Goal: Task Accomplishment & Management: Use online tool/utility

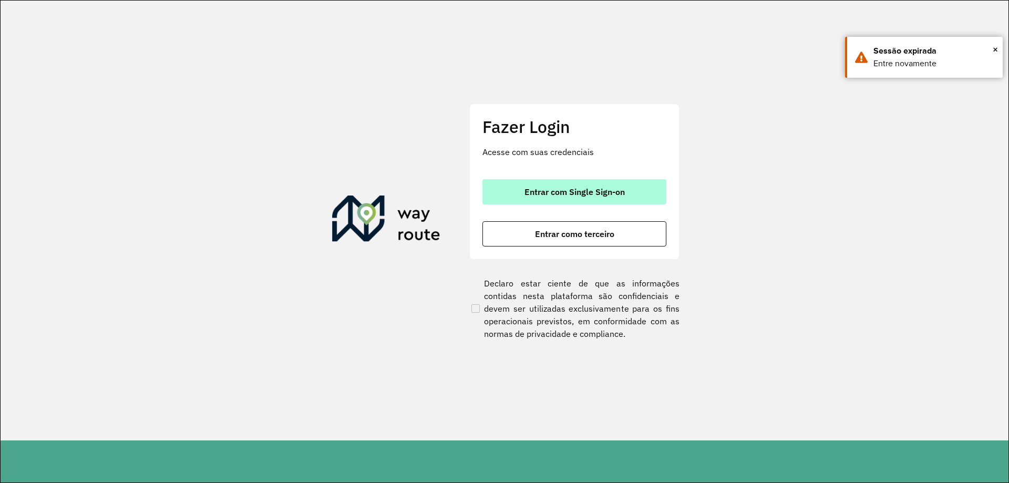
click at [647, 182] on button "Entrar com Single Sign-on" at bounding box center [574, 191] width 184 height 25
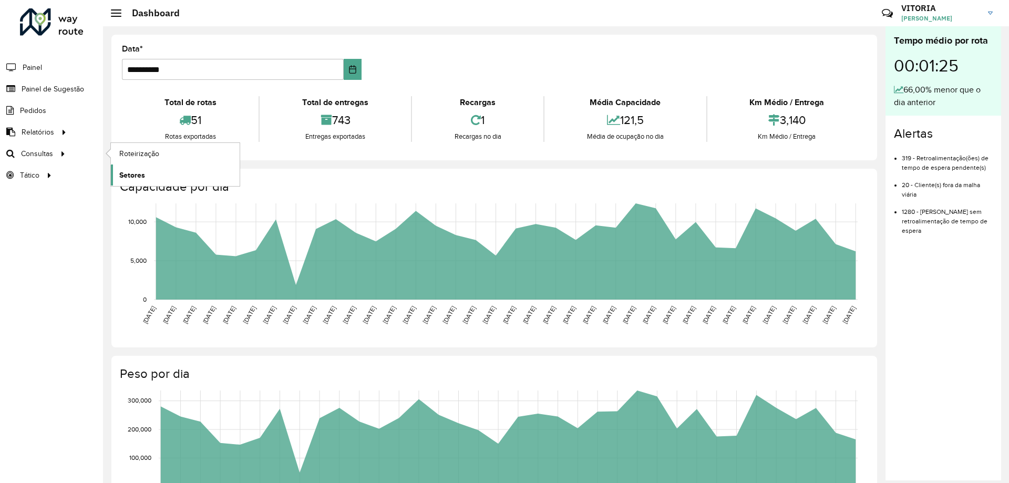
click at [154, 172] on link "Setores" at bounding box center [175, 174] width 129 height 21
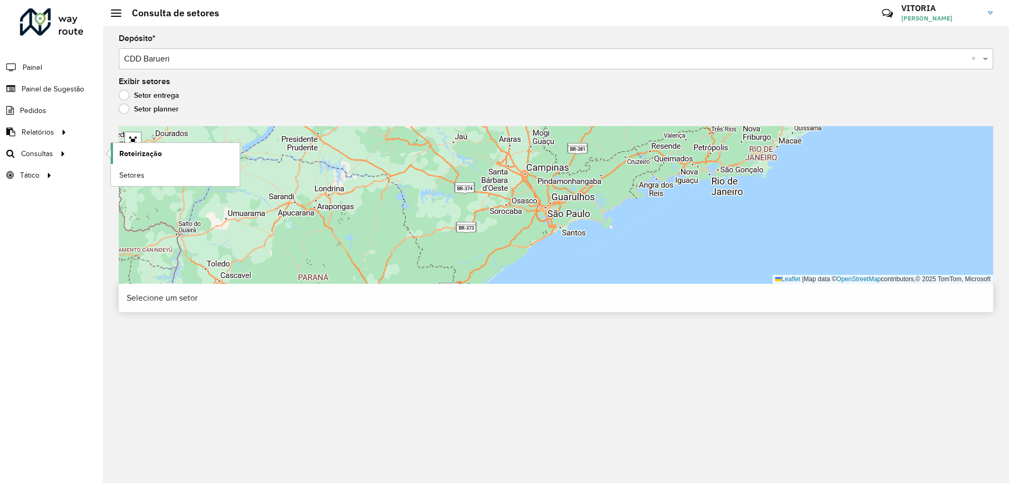
click at [126, 151] on span "Roteirização" at bounding box center [140, 153] width 43 height 11
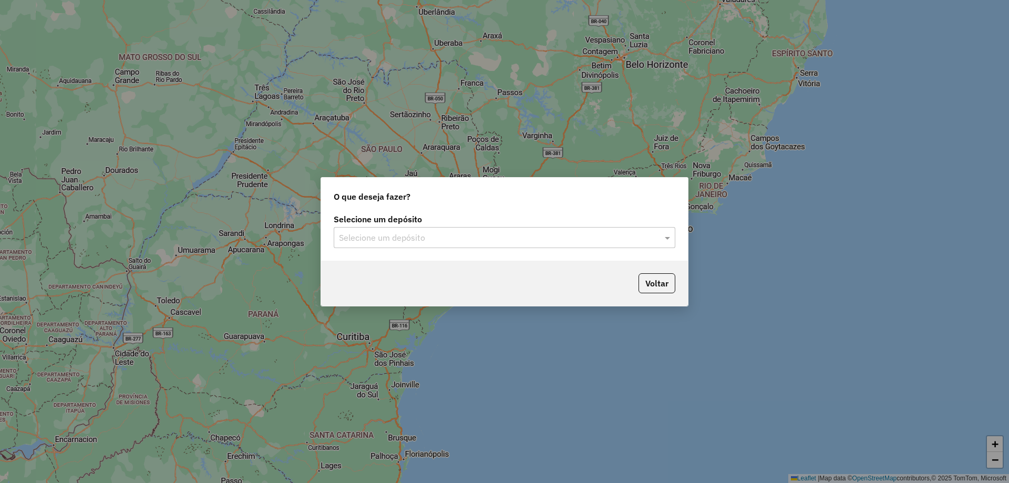
click at [461, 232] on input "text" at bounding box center [494, 238] width 310 height 13
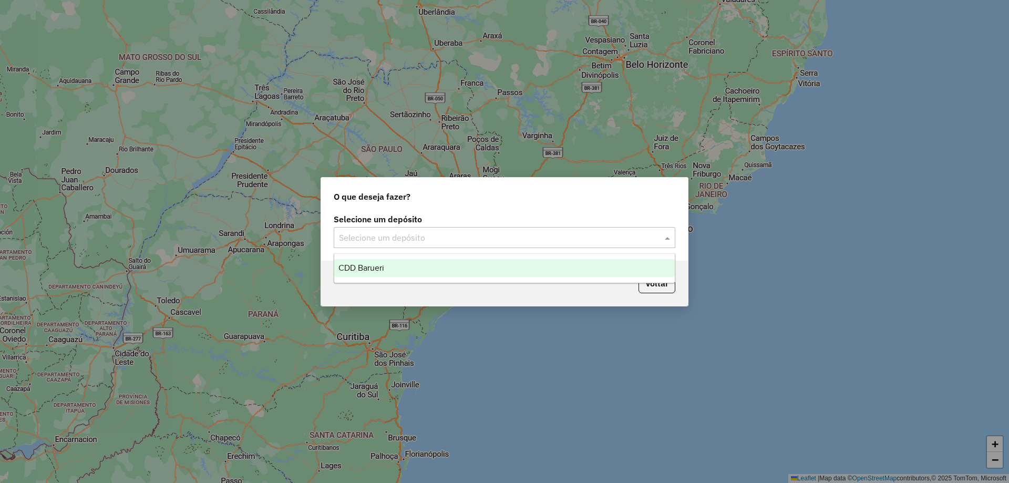
click at [400, 264] on div "CDD Barueri" at bounding box center [504, 268] width 341 height 18
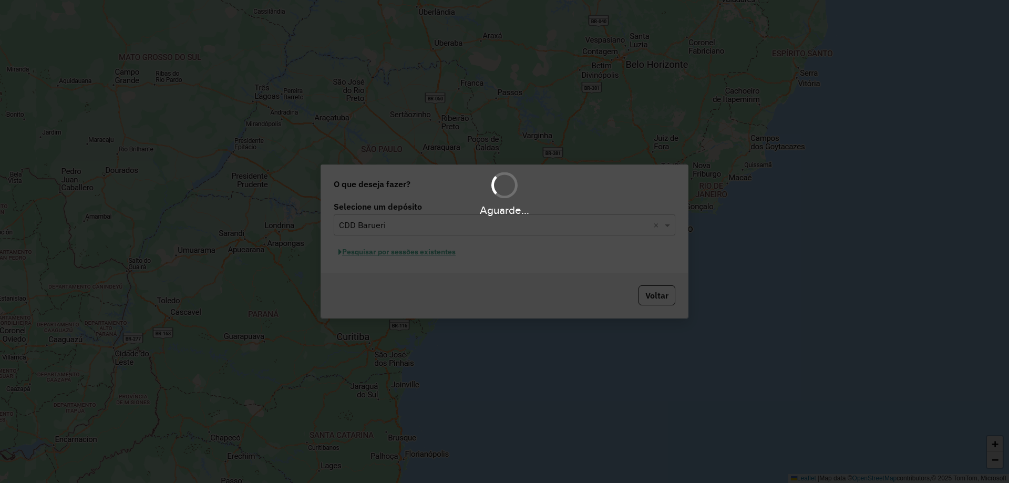
click at [439, 258] on div "Aguarde..." at bounding box center [504, 241] width 1009 height 483
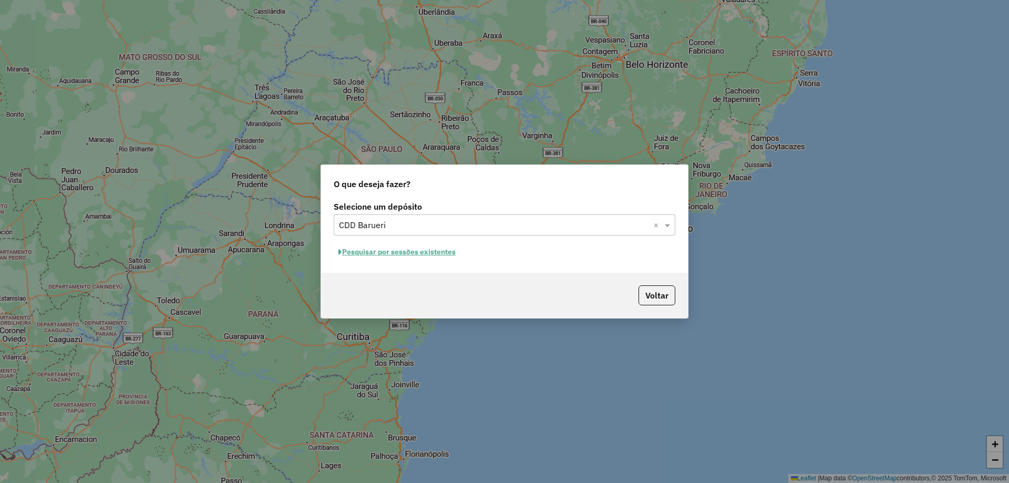
click at [446, 251] on button "Pesquisar por sessões existentes" at bounding box center [397, 252] width 127 height 16
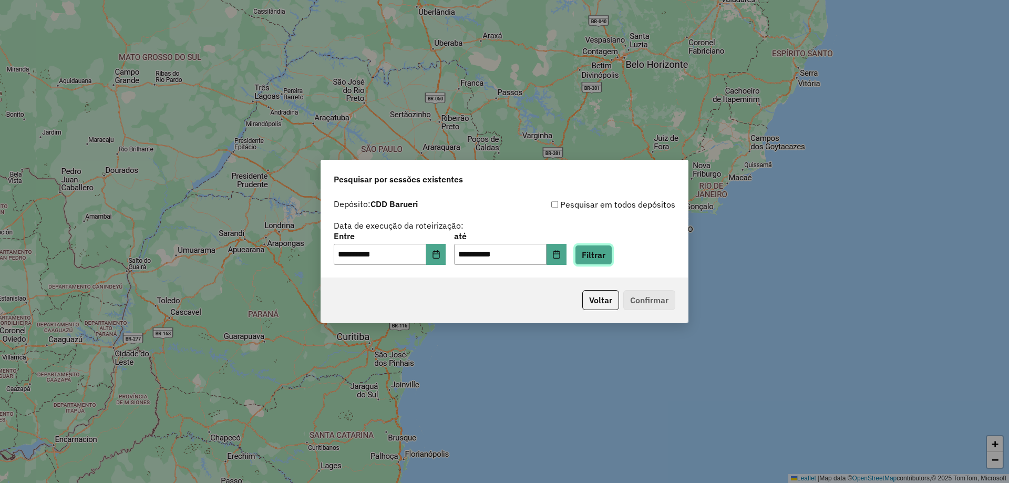
click at [599, 252] on button "Filtrar" at bounding box center [593, 255] width 37 height 20
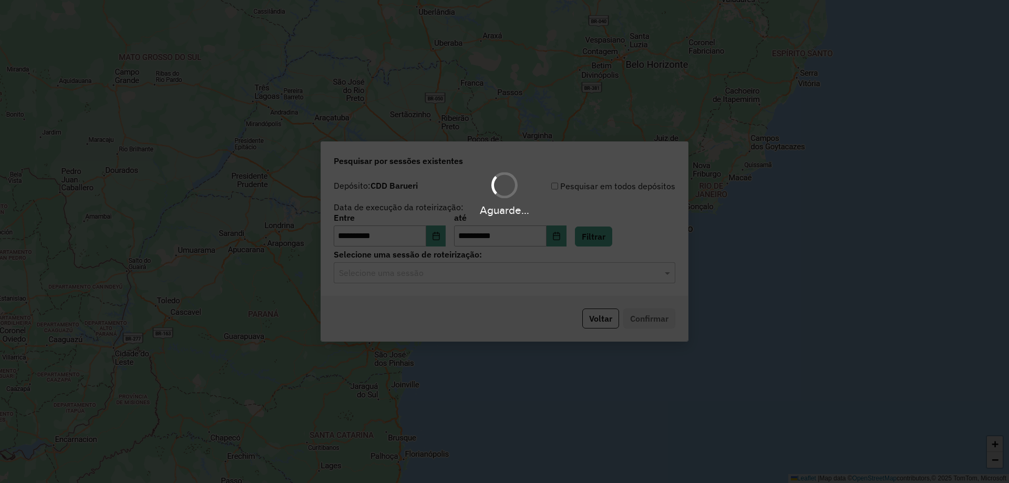
click at [489, 275] on div "Aguarde..." at bounding box center [504, 241] width 1009 height 483
click at [465, 277] on hb-app "**********" at bounding box center [504, 241] width 1009 height 483
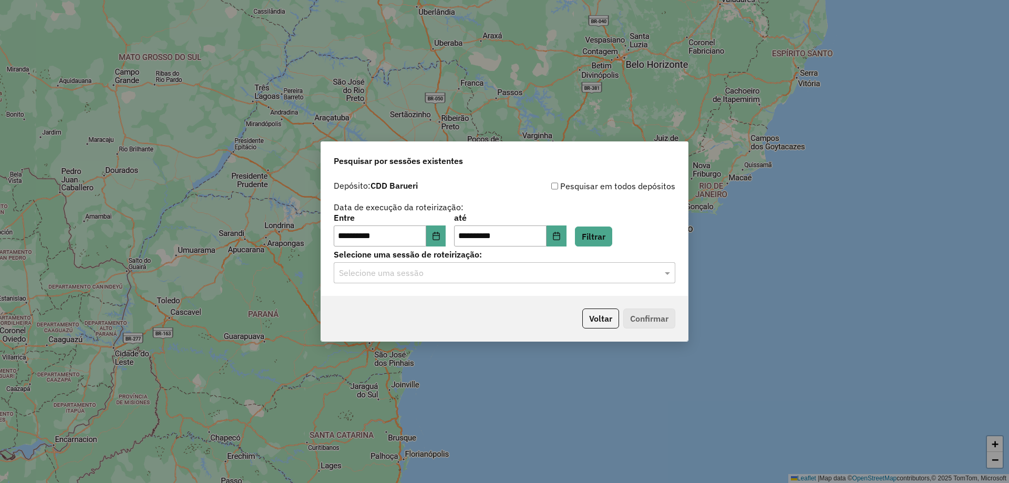
click at [461, 279] on input "text" at bounding box center [494, 273] width 310 height 13
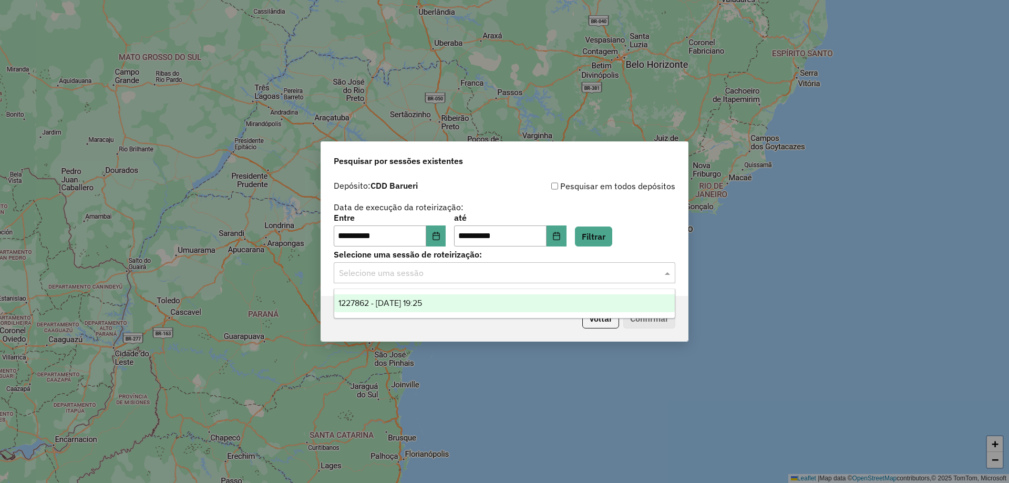
click at [422, 301] on span "1227862 - 11/08/2025 19:25" at bounding box center [380, 303] width 84 height 9
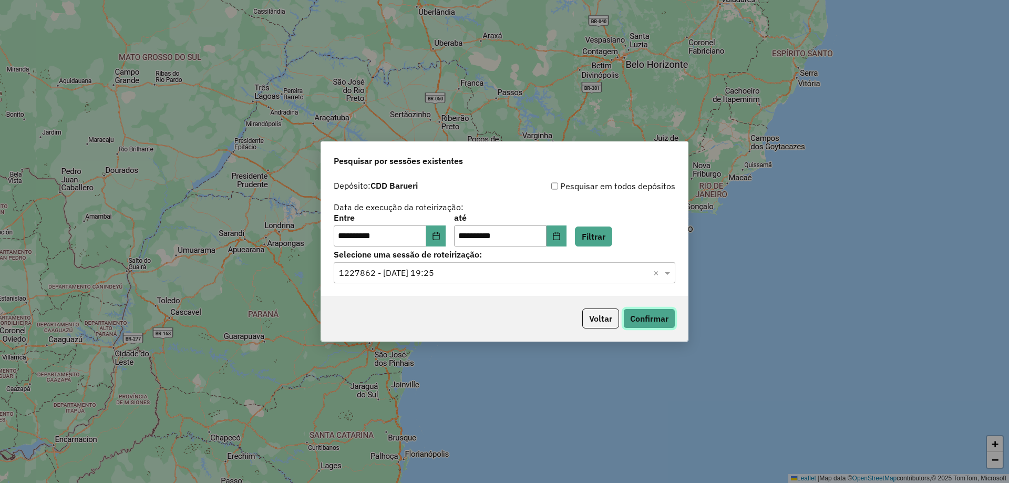
click at [635, 314] on button "Confirmar" at bounding box center [649, 318] width 52 height 20
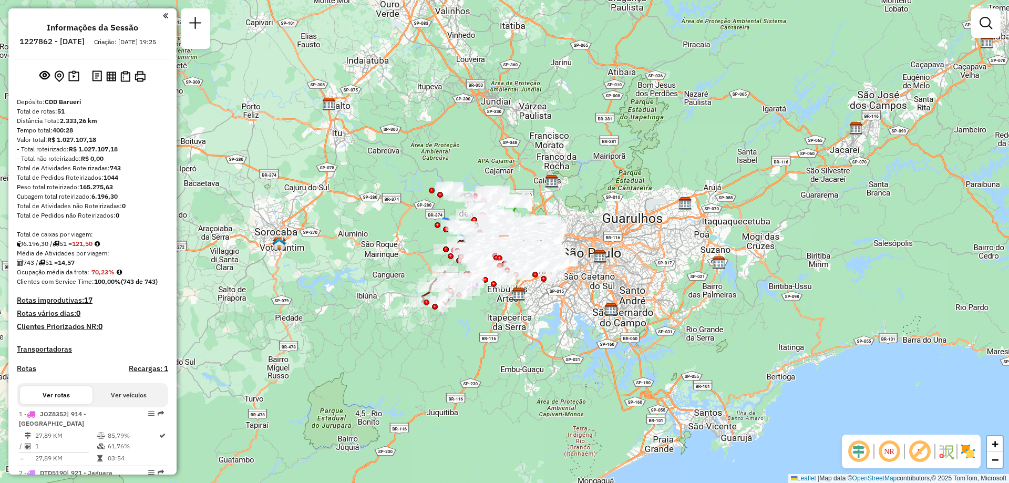
scroll to position [3189, 0]
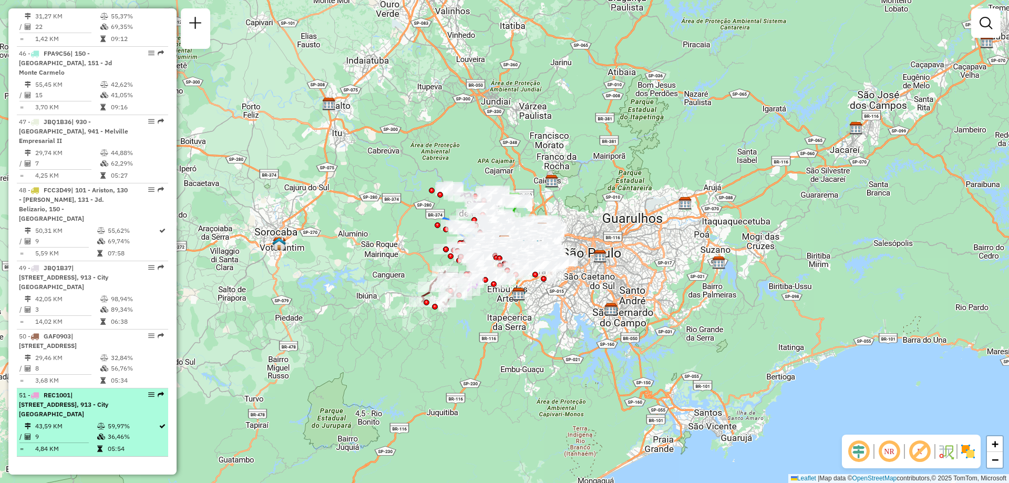
drag, startPoint x: 152, startPoint y: 395, endPoint x: 146, endPoint y: 395, distance: 5.8
select select "**********"
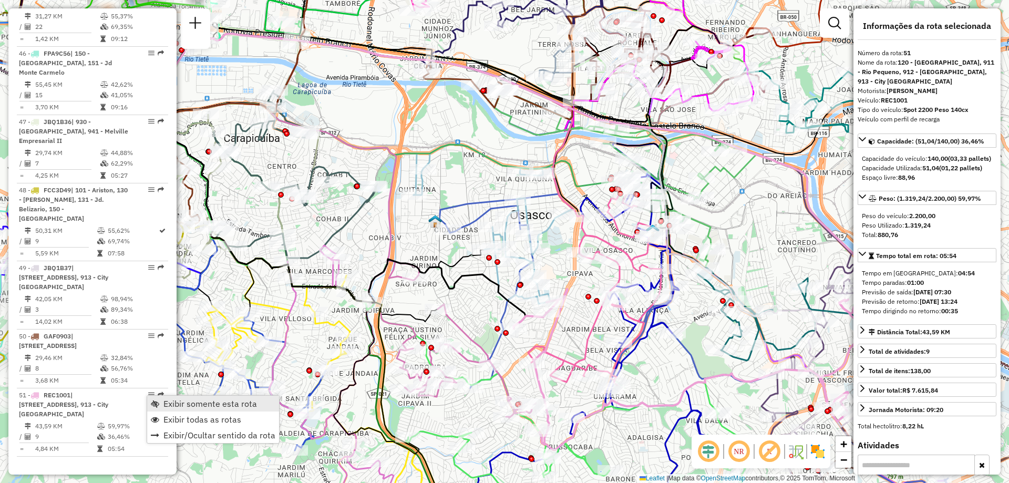
click at [172, 399] on span "Exibir somente esta rota" at bounding box center [210, 403] width 94 height 8
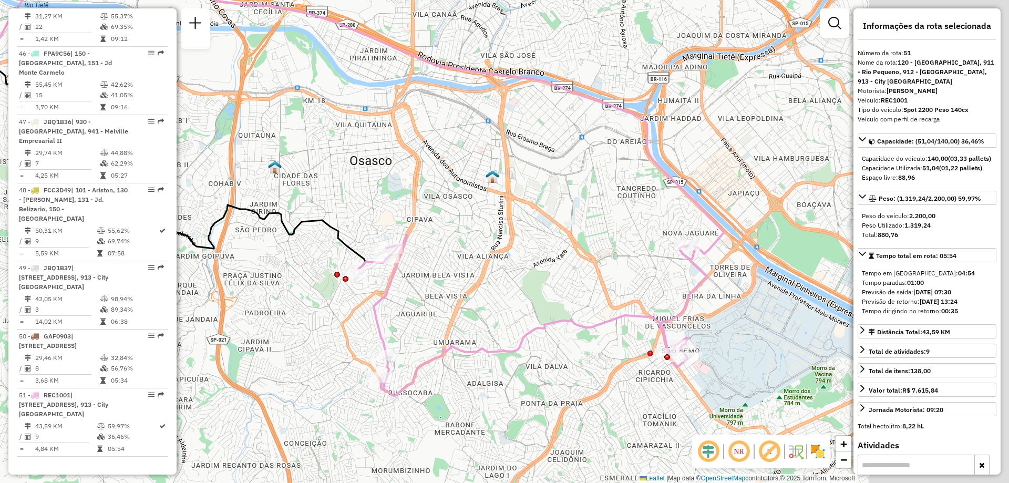
drag, startPoint x: 622, startPoint y: 364, endPoint x: 461, endPoint y: 311, distance: 169.5
click at [461, 311] on div "Janela de atendimento Grade de atendimento Capacidade Transportadoras Veículos …" at bounding box center [504, 241] width 1009 height 483
click at [817, 450] on img at bounding box center [817, 451] width 17 height 17
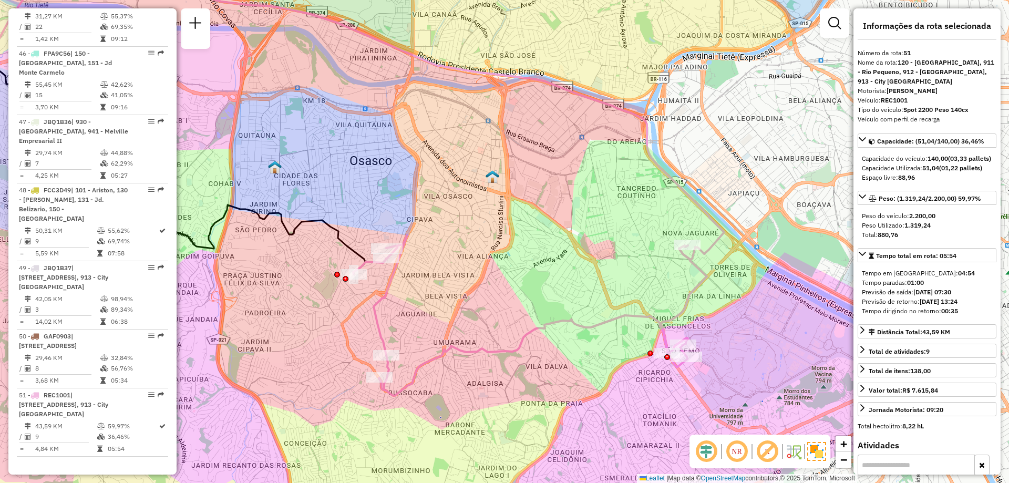
click at [733, 452] on em at bounding box center [736, 451] width 25 height 25
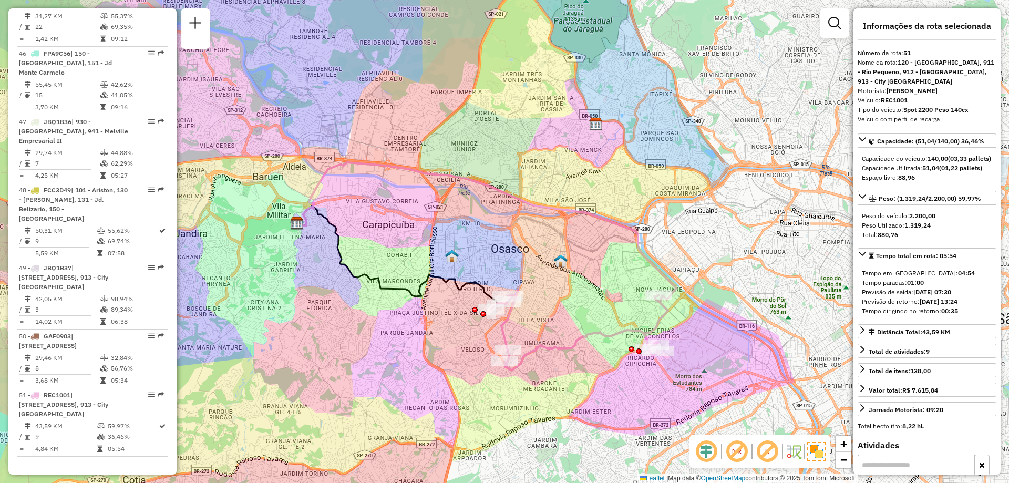
drag, startPoint x: 609, startPoint y: 367, endPoint x: 610, endPoint y: 355, distance: 12.7
click at [610, 355] on div "Janela de atendimento Grade de atendimento Capacidade Transportadoras Veículos …" at bounding box center [504, 241] width 1009 height 483
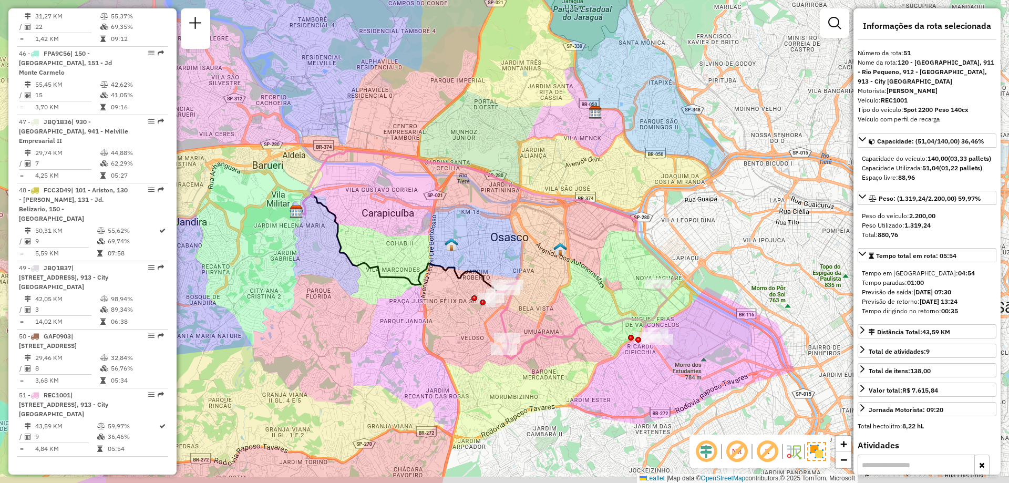
drag, startPoint x: 574, startPoint y: 341, endPoint x: 574, endPoint y: 329, distance: 11.6
click at [574, 329] on icon at bounding box center [579, 319] width 177 height 80
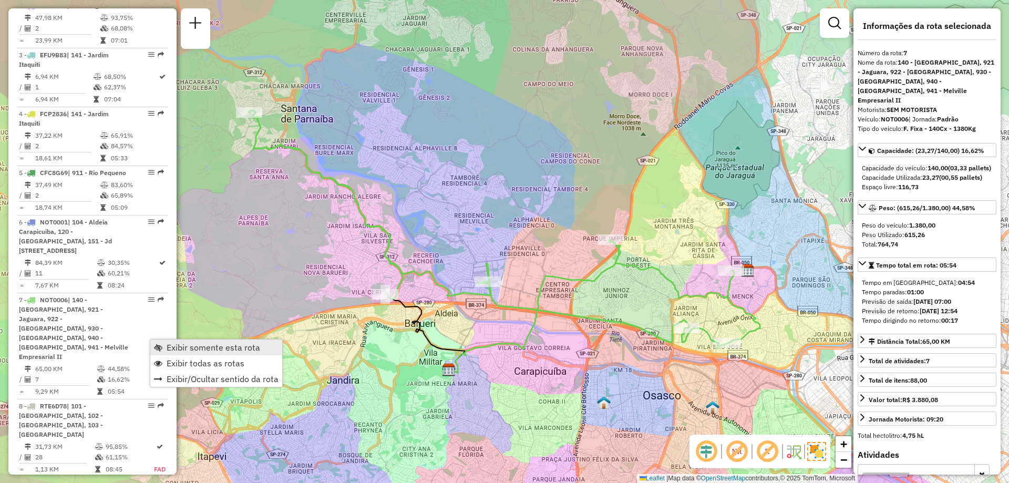
click at [171, 343] on span "Exibir somente esta rota" at bounding box center [214, 347] width 94 height 8
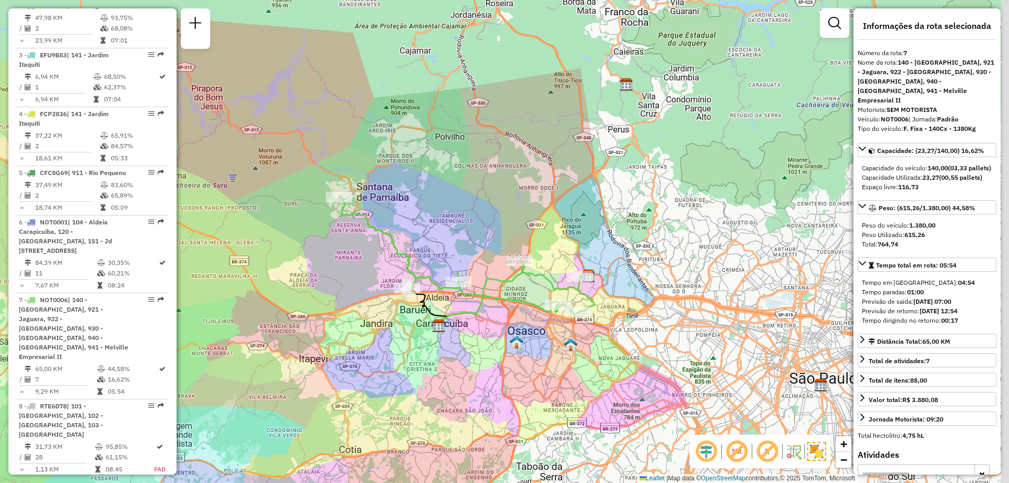
drag, startPoint x: 599, startPoint y: 244, endPoint x: 554, endPoint y: 218, distance: 52.3
click at [554, 218] on div "Janela de atendimento Grade de atendimento Capacidade Transportadoras Veículos …" at bounding box center [504, 241] width 1009 height 483
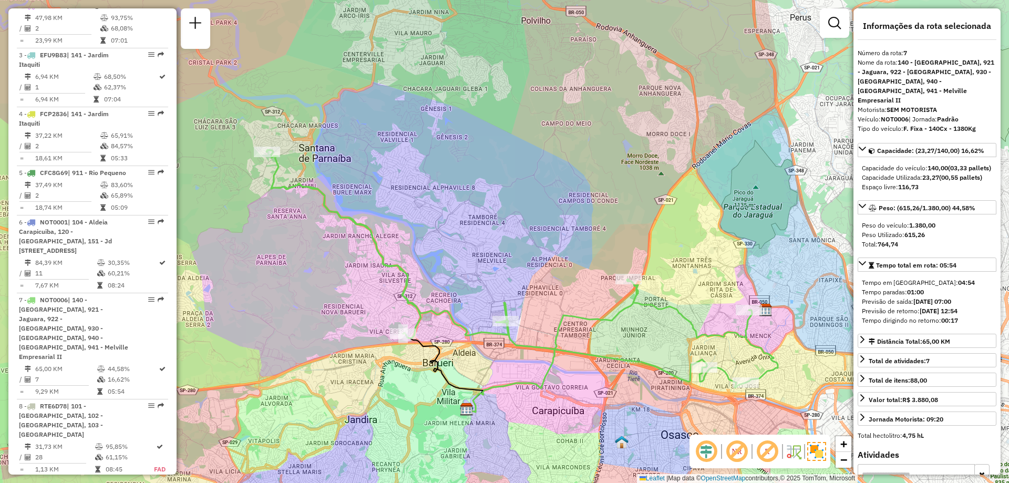
drag, startPoint x: 524, startPoint y: 196, endPoint x: 613, endPoint y: 185, distance: 89.5
click at [613, 185] on div "Janela de atendimento Grade de atendimento Capacidade Transportadoras Veículos …" at bounding box center [504, 241] width 1009 height 483
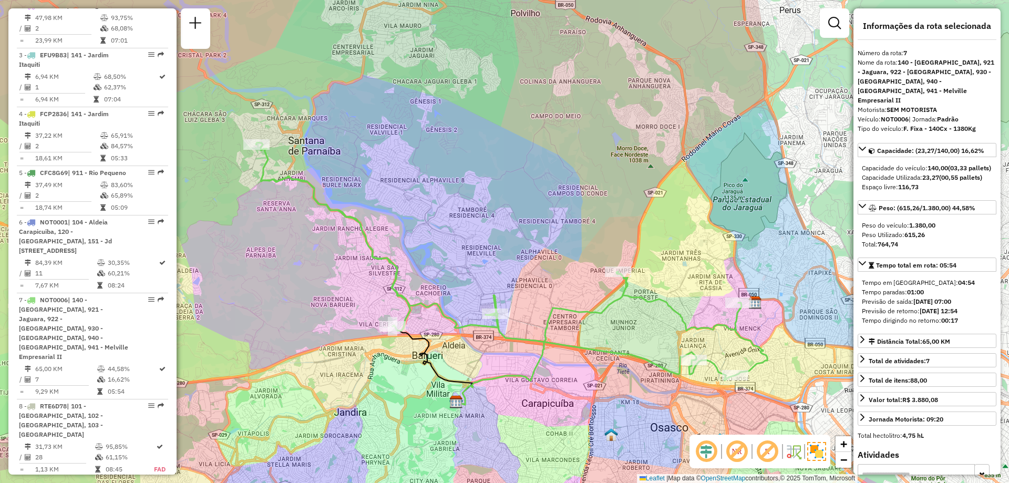
drag, startPoint x: 595, startPoint y: 198, endPoint x: 584, endPoint y: 191, distance: 12.8
click at [584, 191] on div "Janela de atendimento Grade de atendimento Capacidade Transportadoras Veículos …" at bounding box center [504, 241] width 1009 height 483
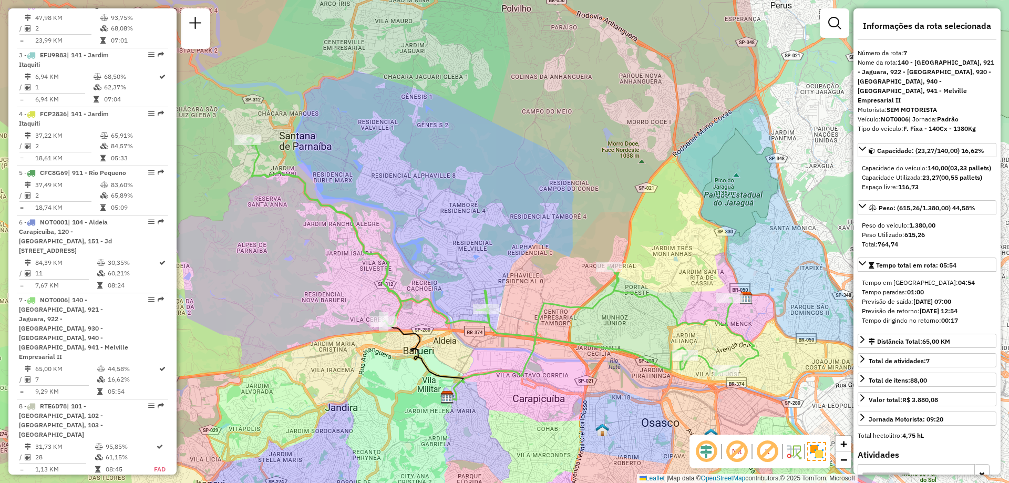
drag, startPoint x: 448, startPoint y: 224, endPoint x: 439, endPoint y: 220, distance: 10.1
click at [439, 220] on div "Janela de atendimento Grade de atendimento Capacidade Transportadoras Veículos …" at bounding box center [504, 241] width 1009 height 483
